Goal: Task Accomplishment & Management: Complete application form

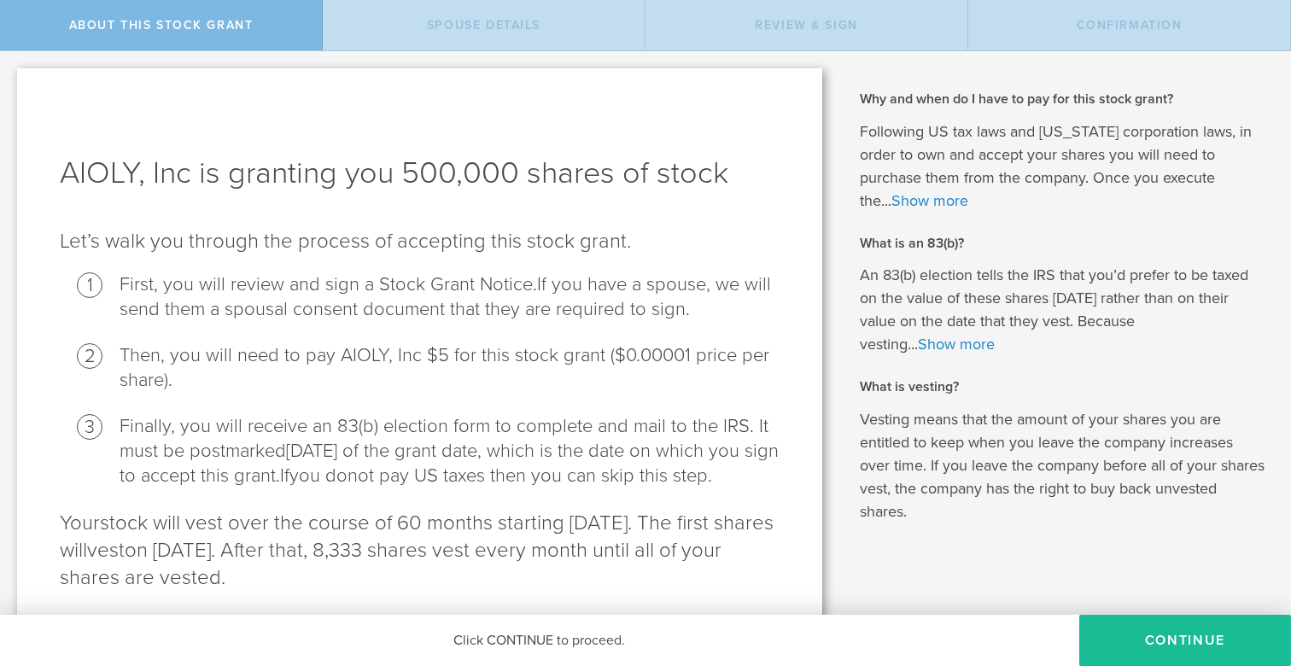
scroll to position [83, 0]
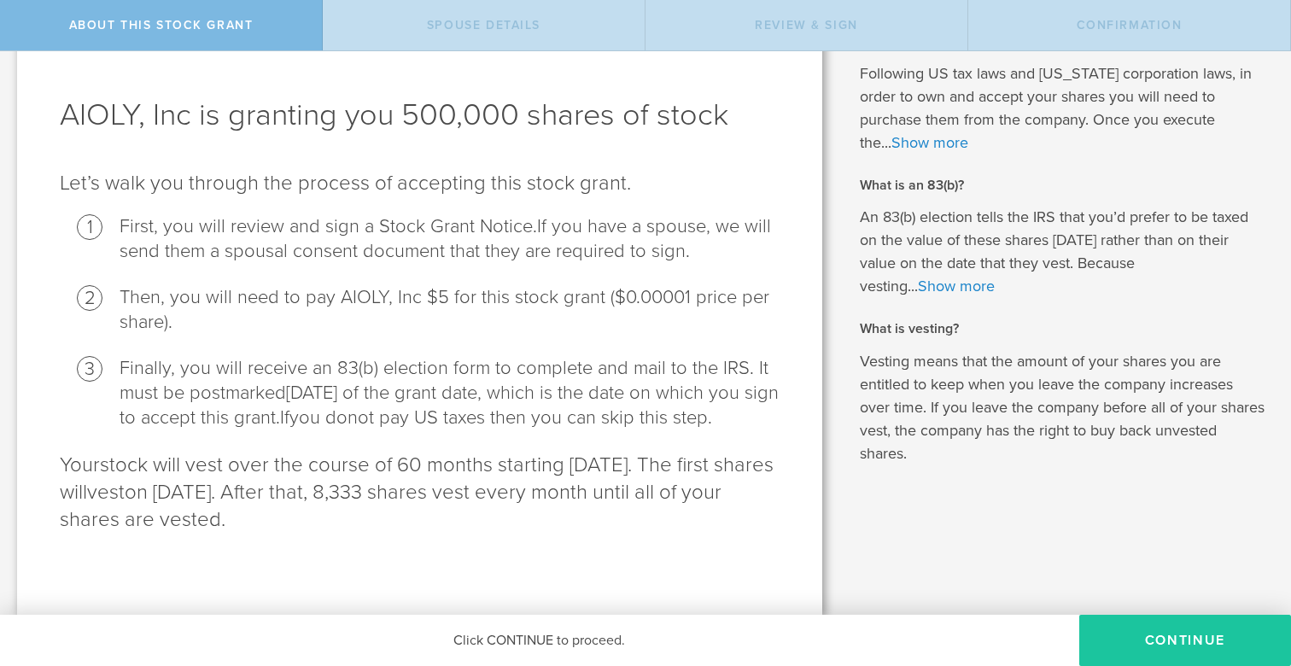
click at [1192, 625] on button "CONTINUE" at bounding box center [1185, 640] width 212 height 51
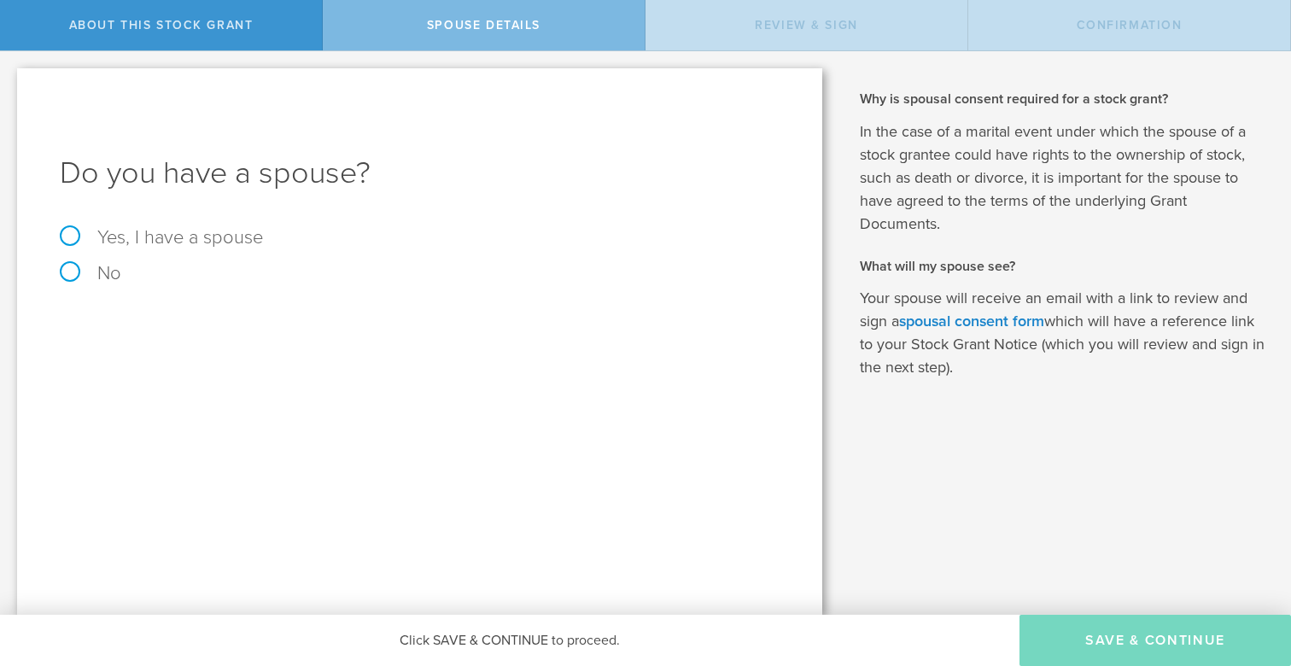
scroll to position [0, 0]
click at [110, 267] on label "No" at bounding box center [420, 273] width 720 height 19
click at [11, 79] on input "No" at bounding box center [5, 64] width 11 height 27
radio input "true"
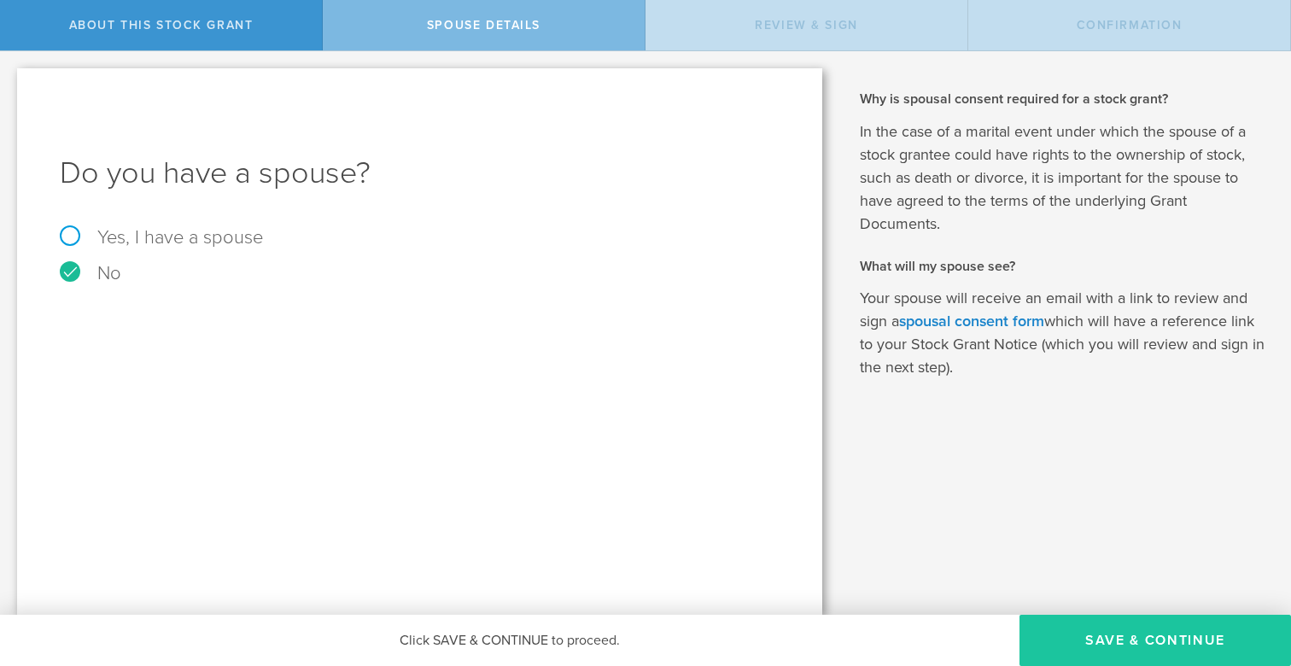
click at [1142, 638] on button "Save & Continue" at bounding box center [1154, 640] width 271 height 51
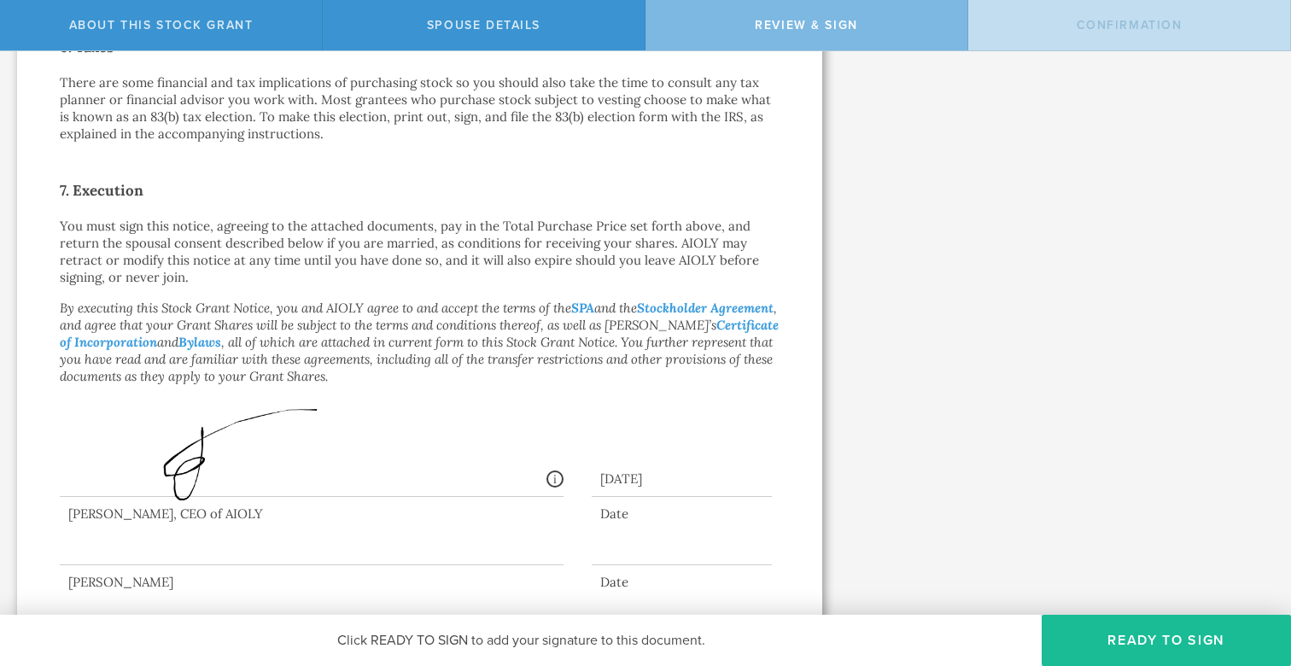
scroll to position [1242, 0]
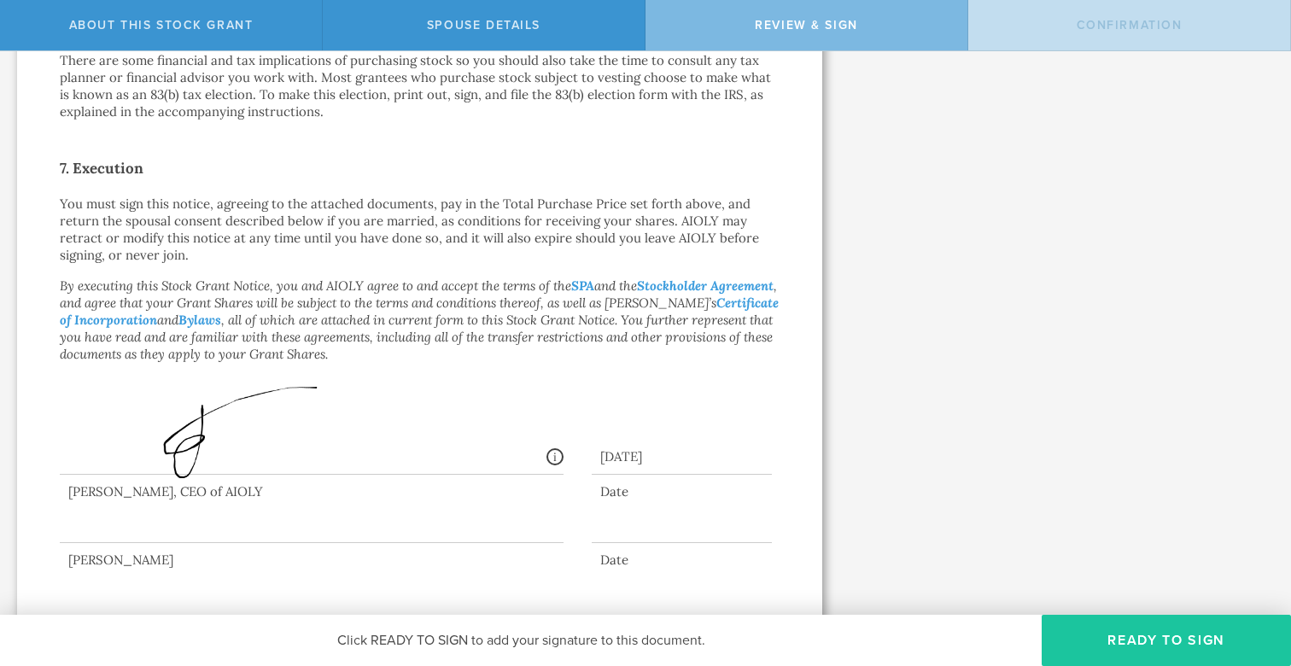
click at [1105, 639] on button "Ready to Sign" at bounding box center [1165, 640] width 249 height 51
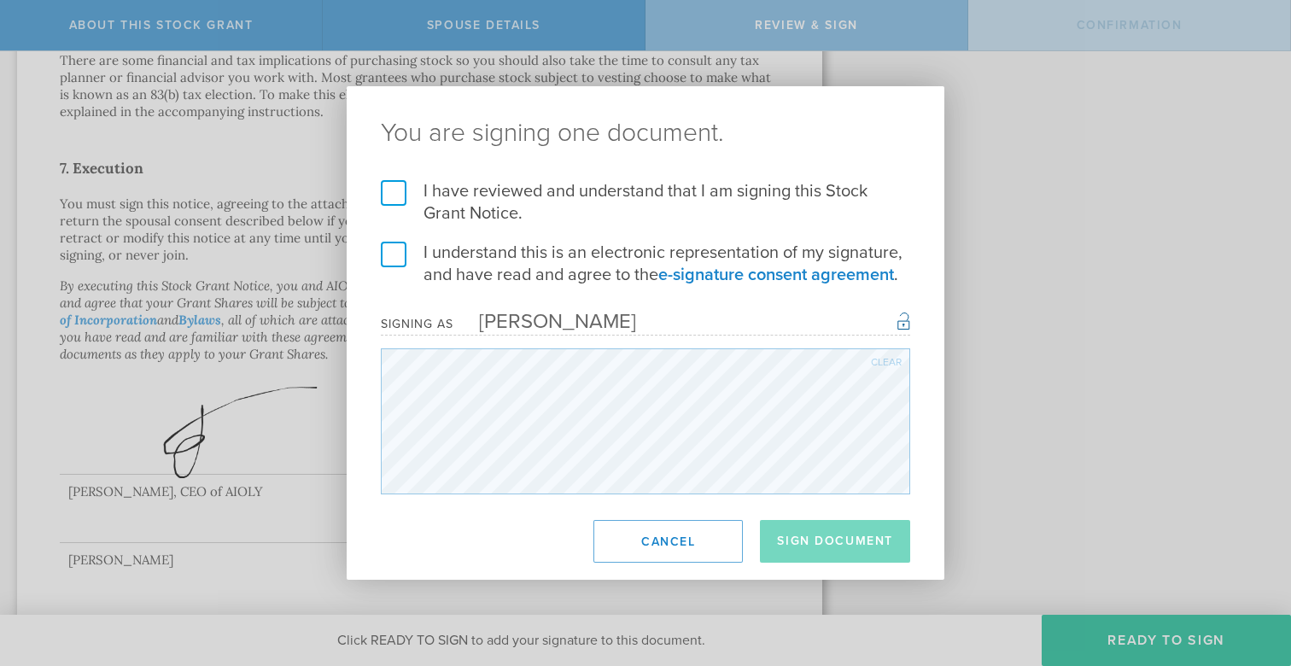
click at [388, 196] on label "I have reviewed and understand that I am signing this Stock Grant Notice." at bounding box center [645, 202] width 529 height 44
click at [0, 0] on input "I have reviewed and understand that I am signing this Stock Grant Notice." at bounding box center [0, 0] width 0 height 0
click at [401, 259] on label "I understand this is an electronic representation of my signature, and have rea…" at bounding box center [645, 264] width 529 height 44
click at [0, 0] on input "I understand this is an electronic representation of my signature, and have rea…" at bounding box center [0, 0] width 0 height 0
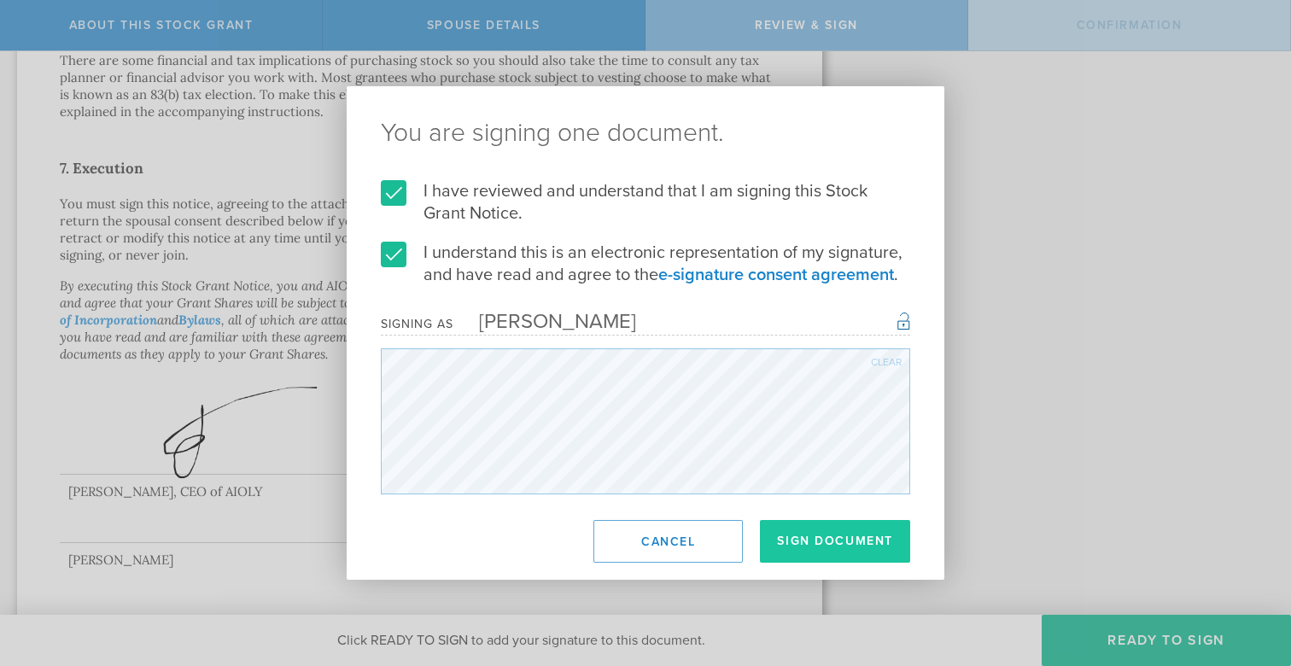
click at [832, 527] on button "Sign Document" at bounding box center [835, 541] width 150 height 43
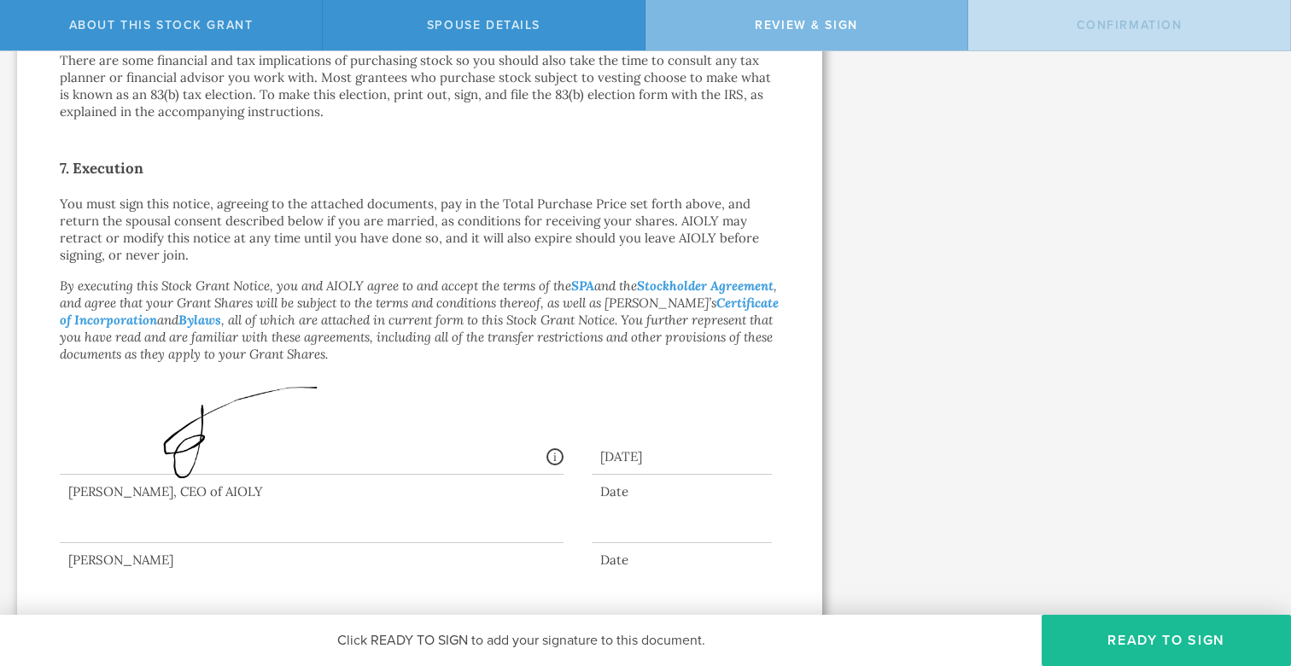
scroll to position [0, 0]
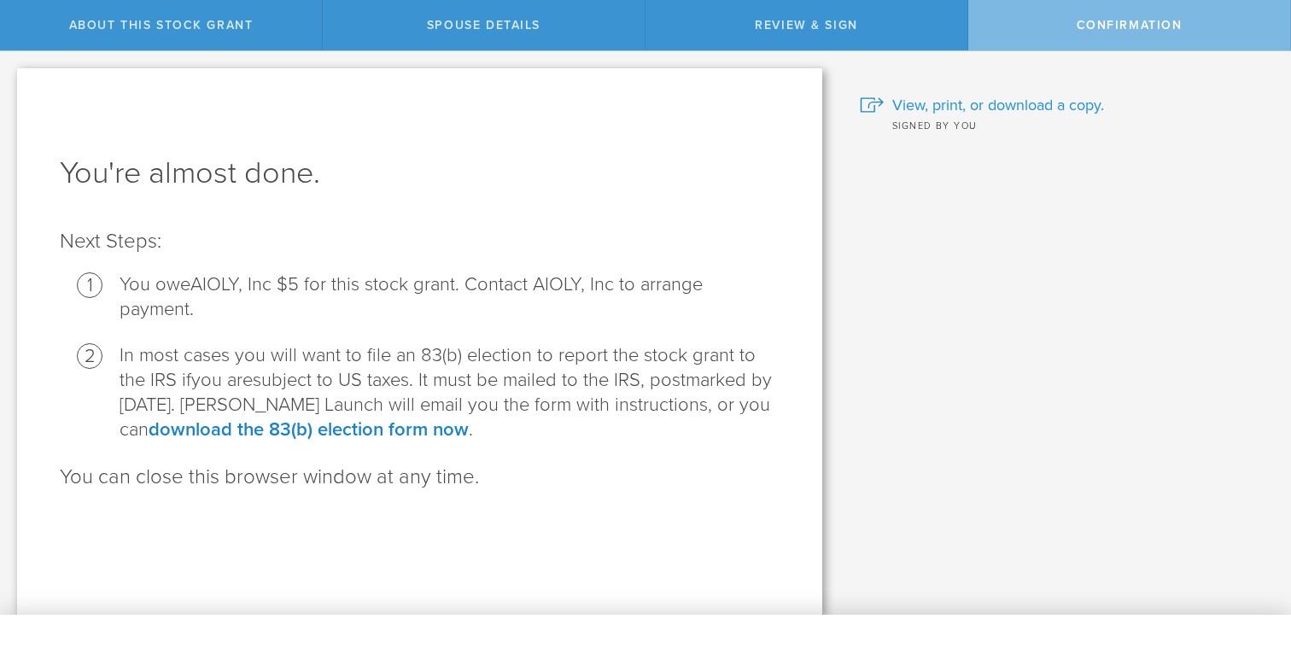
click at [999, 102] on span "View, print, or download a copy." at bounding box center [998, 105] width 212 height 22
